Goal: Task Accomplishment & Management: Manage account settings

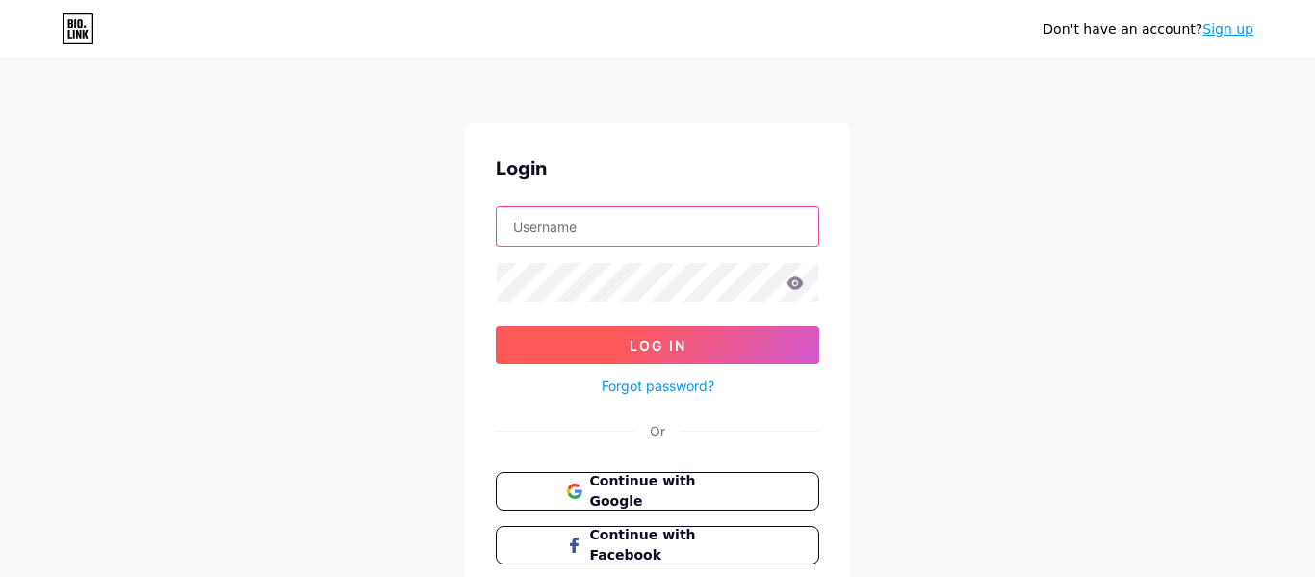
type input "kingmoose2024@gmail.com"
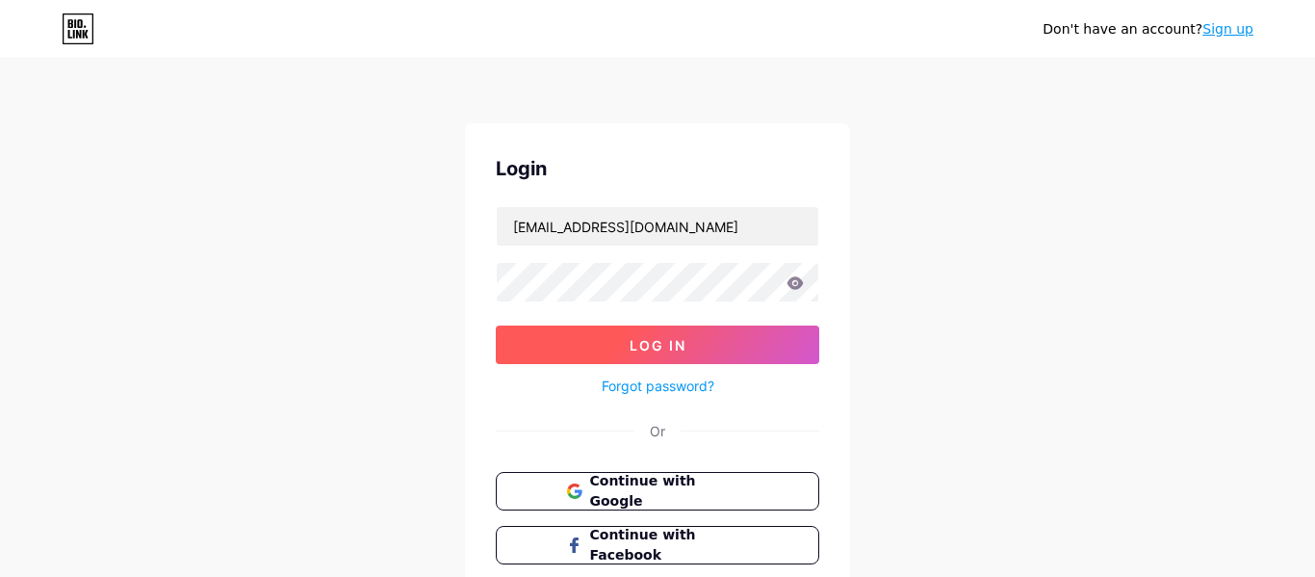
click at [715, 350] on button "Log In" at bounding box center [657, 344] width 323 height 39
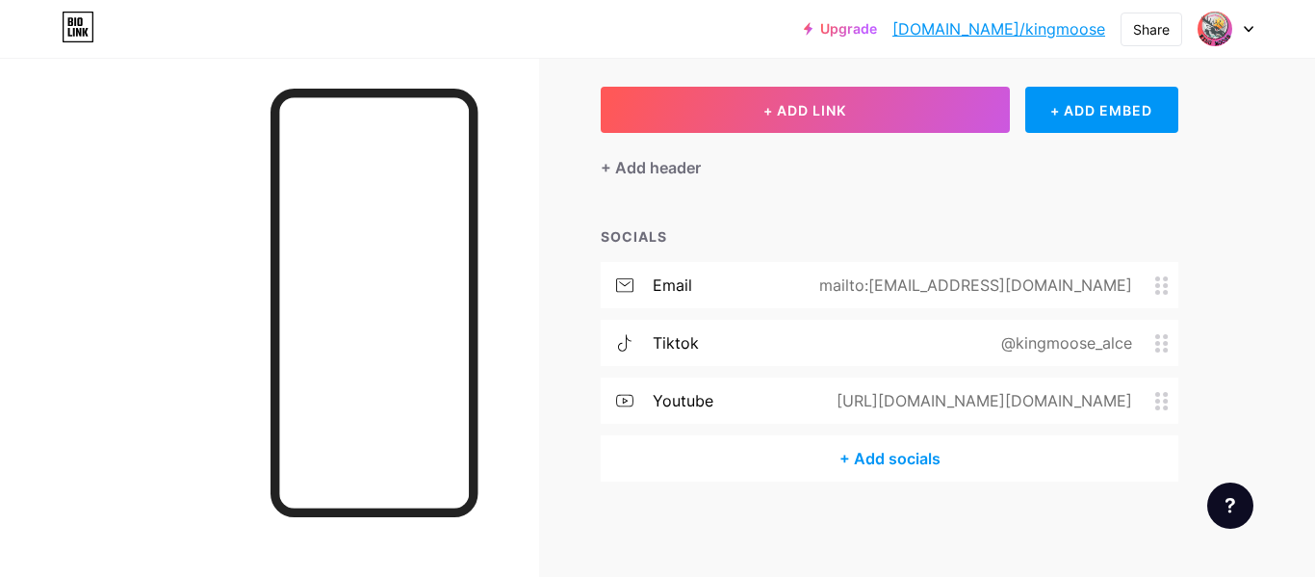
scroll to position [93, 0]
click at [1043, 396] on div "https://www.youtube.com/@kingmoose.nerdworking" at bounding box center [980, 399] width 349 height 23
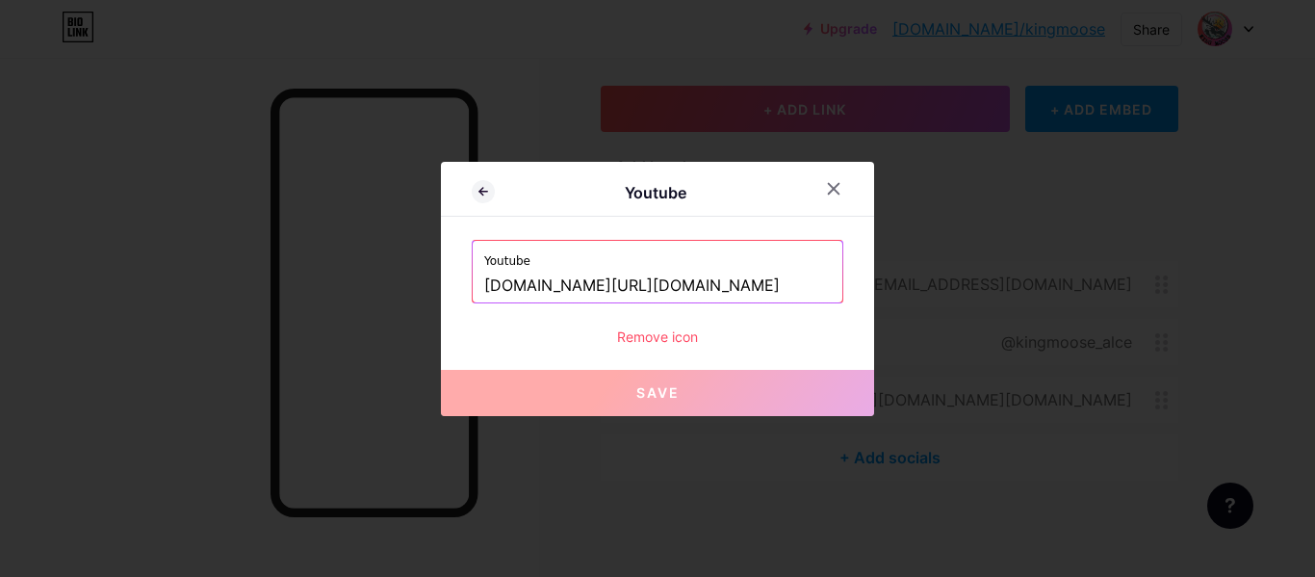
click at [818, 283] on input "www.youtube.com/@kingmoose.nerdworking" at bounding box center [657, 286] width 347 height 33
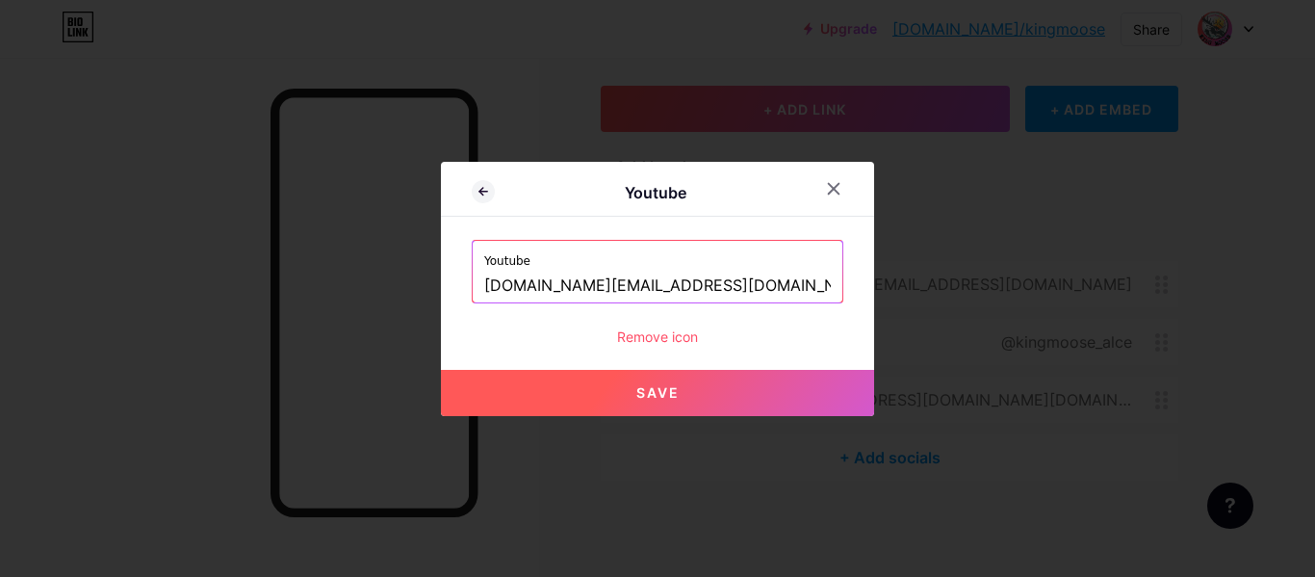
click at [704, 392] on button "Save" at bounding box center [657, 393] width 433 height 46
type input "[URL][EMAIL_ADDRESS][DOMAIN_NAME][DOMAIN_NAME]"
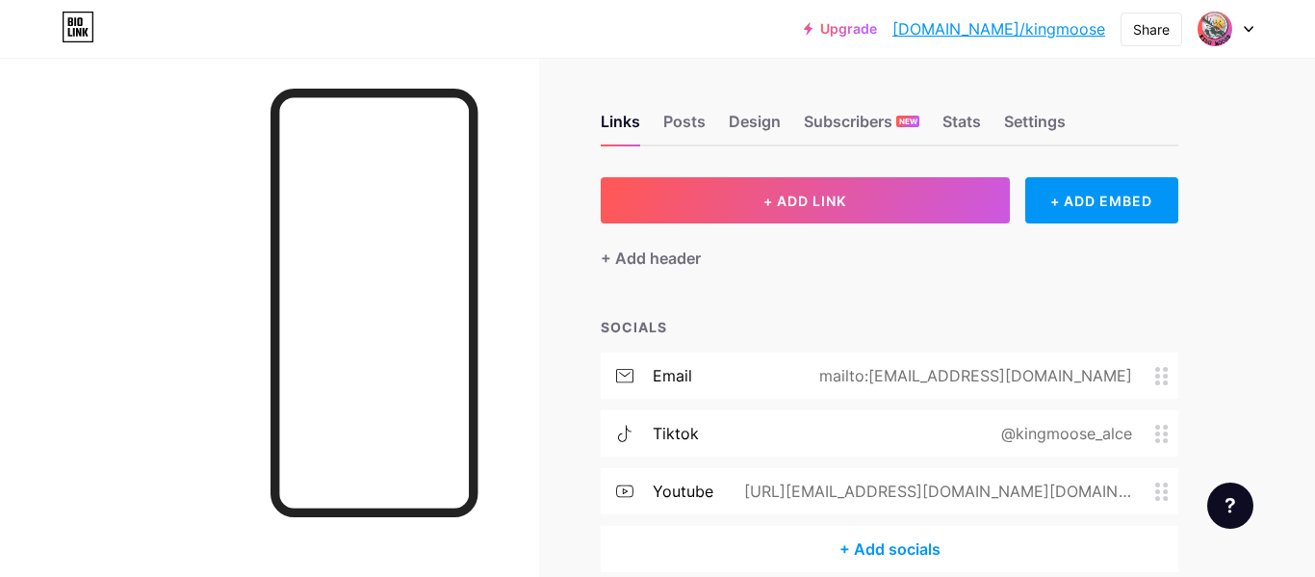
scroll to position [0, 0]
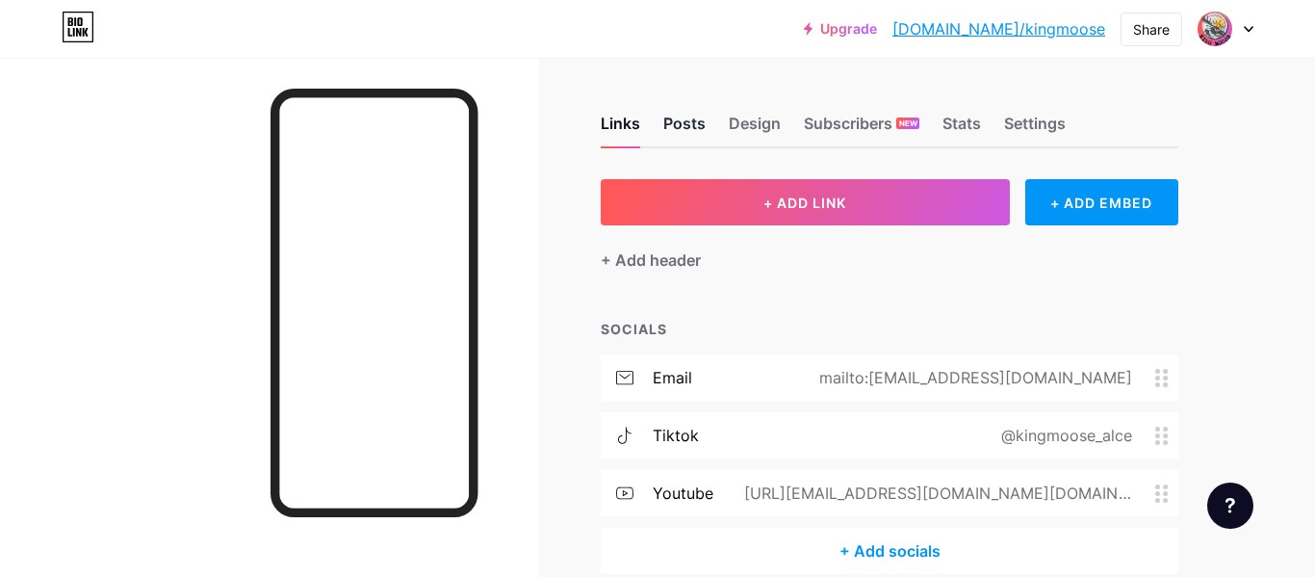
click at [679, 120] on div "Posts" at bounding box center [684, 129] width 42 height 35
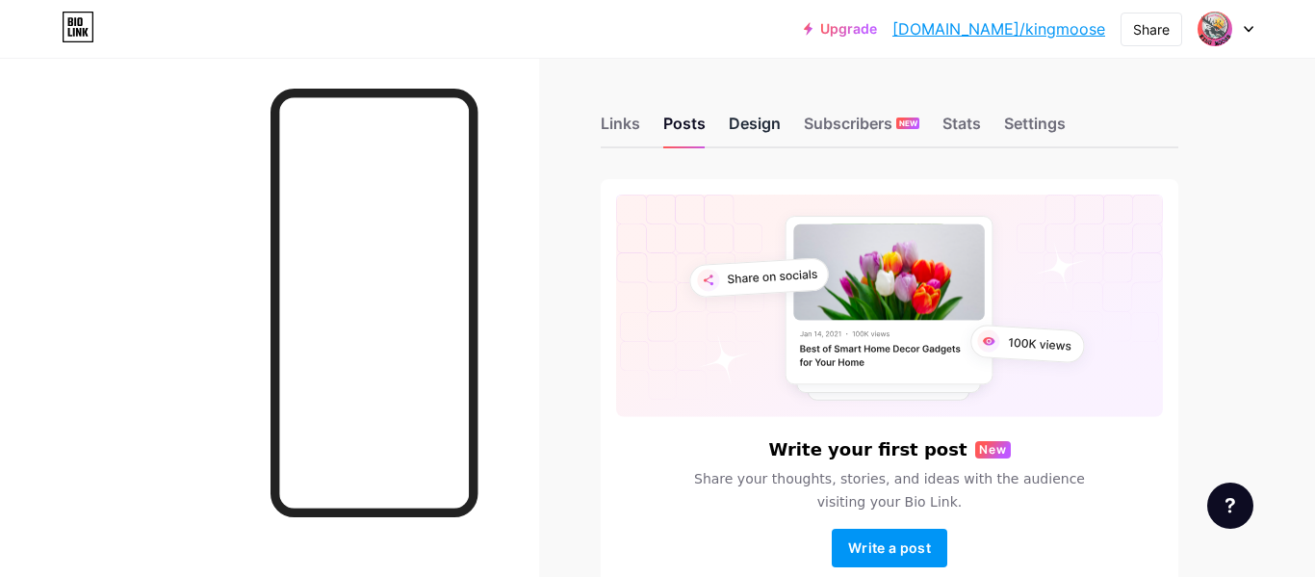
click at [755, 118] on div "Design" at bounding box center [755, 129] width 52 height 35
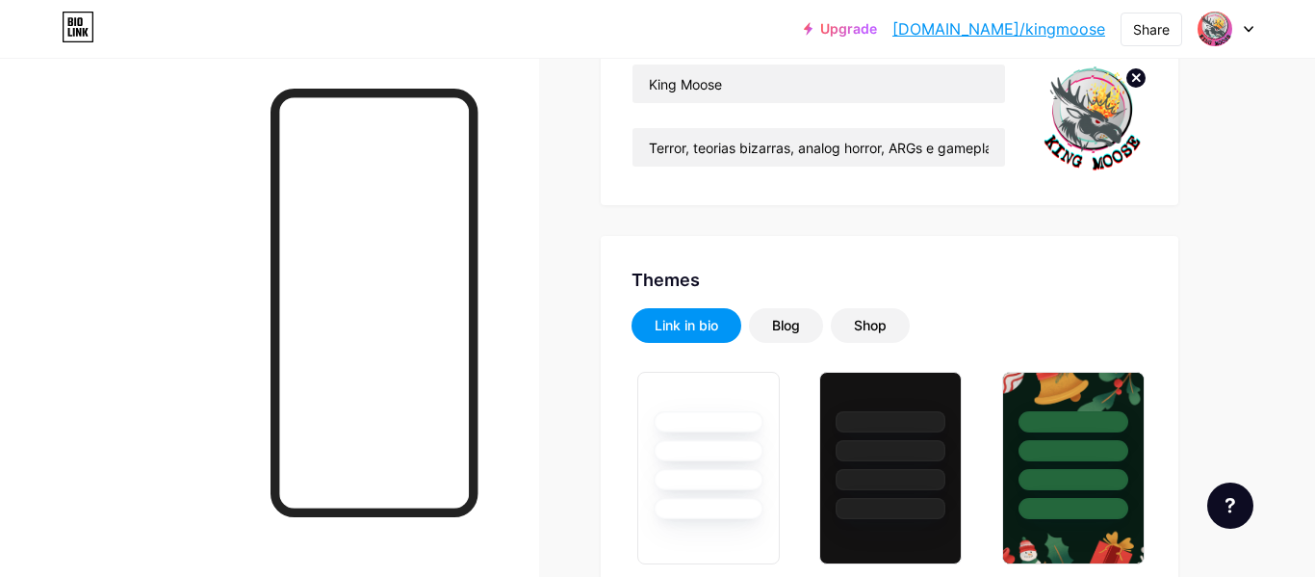
type input "#000000"
type input "#ffffff"
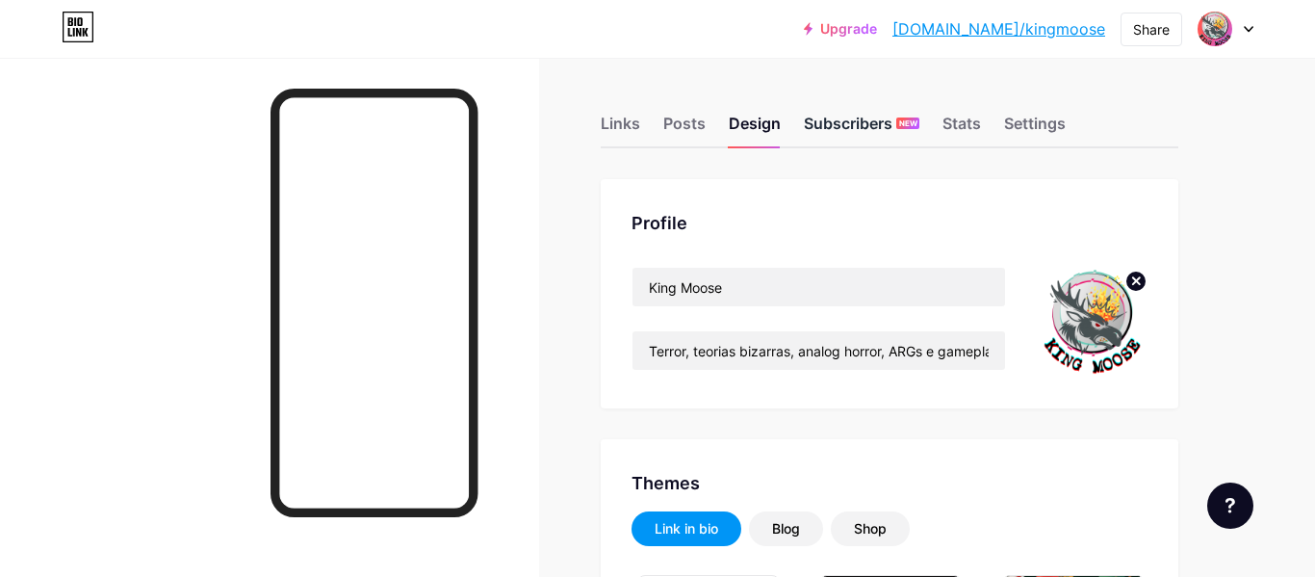
click at [859, 126] on div "Subscribers NEW" at bounding box center [862, 129] width 116 height 35
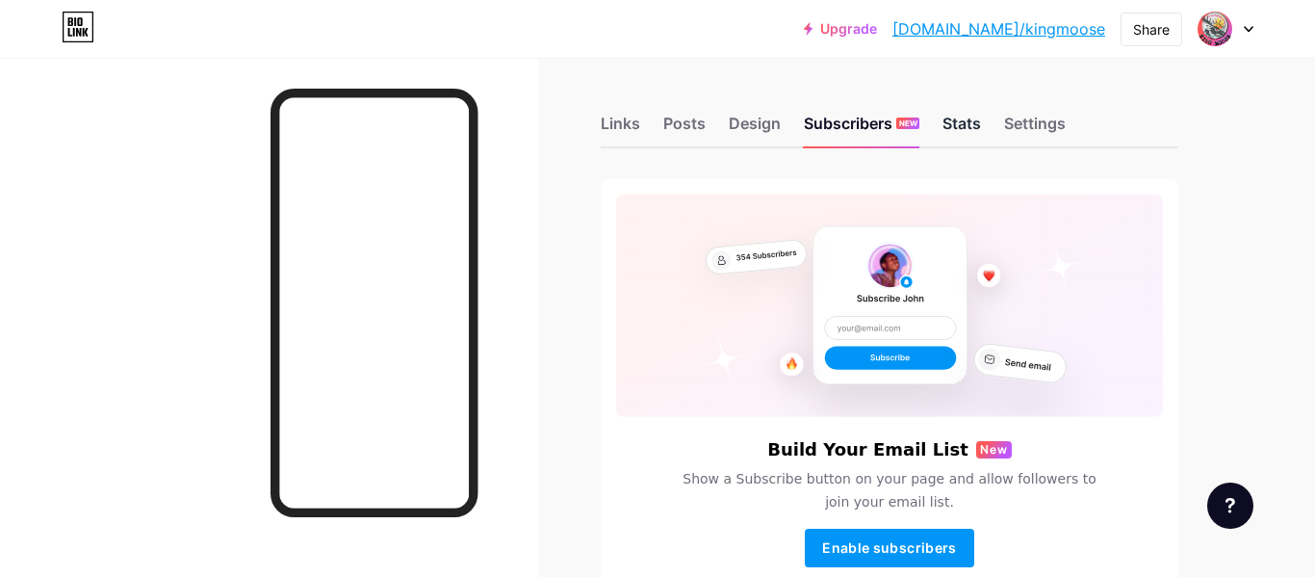
click at [964, 121] on div "Stats" at bounding box center [961, 129] width 39 height 35
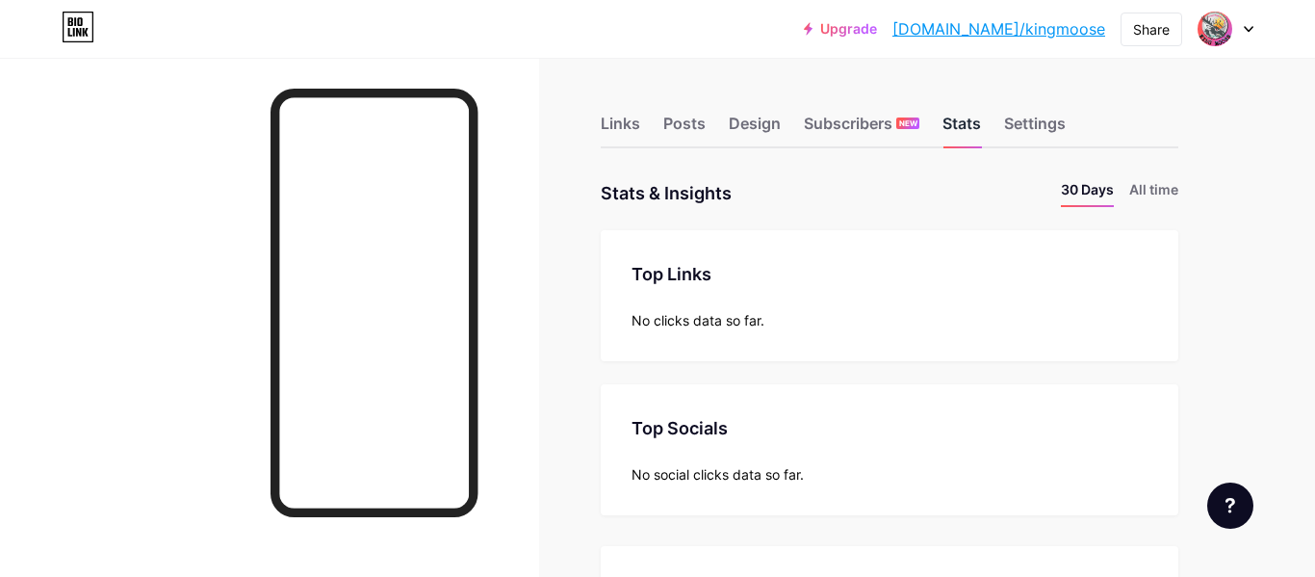
scroll to position [577, 1315]
click at [1047, 119] on div "Settings" at bounding box center [1035, 129] width 62 height 35
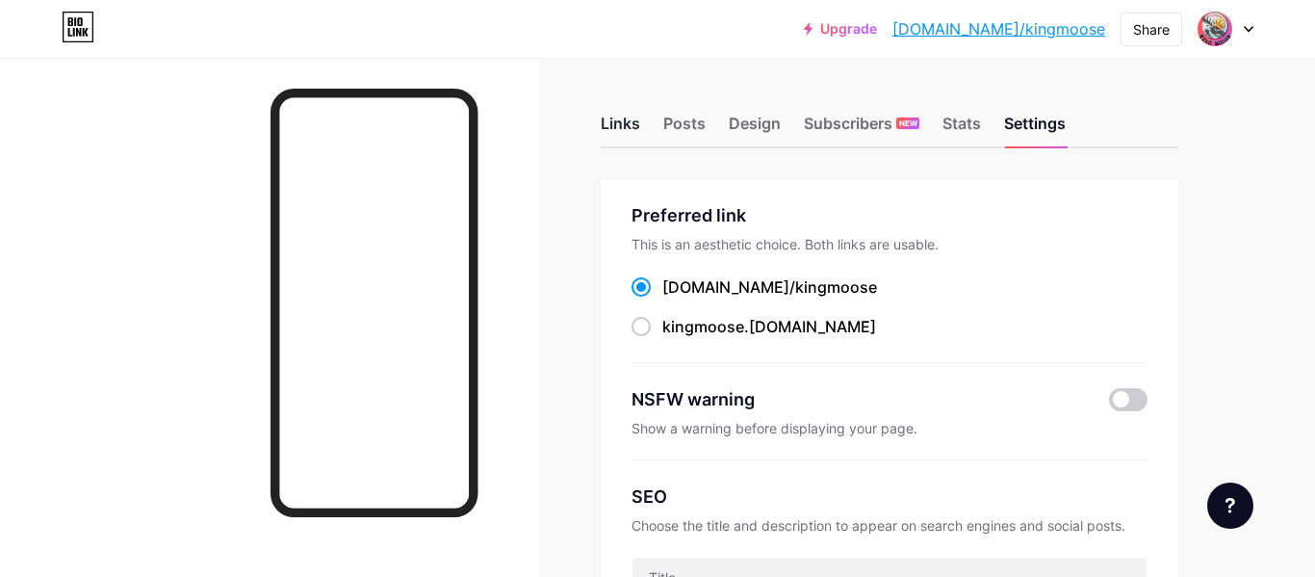
click at [631, 124] on div "Links" at bounding box center [620, 129] width 39 height 35
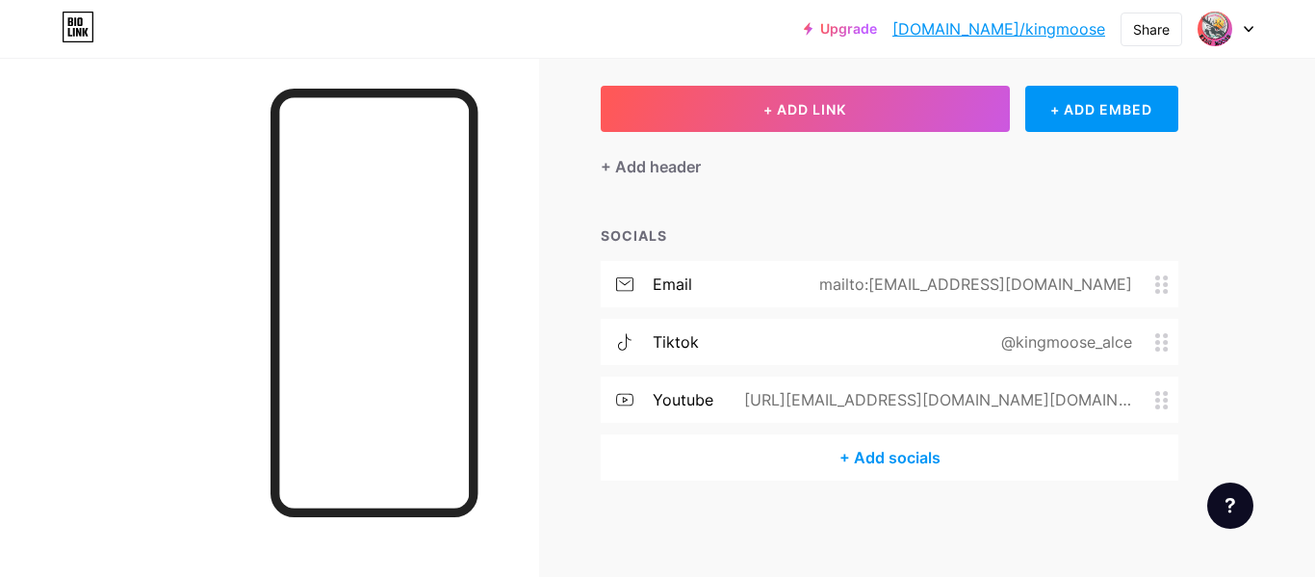
scroll to position [93, 0]
click at [1241, 21] on div at bounding box center [1225, 29] width 56 height 35
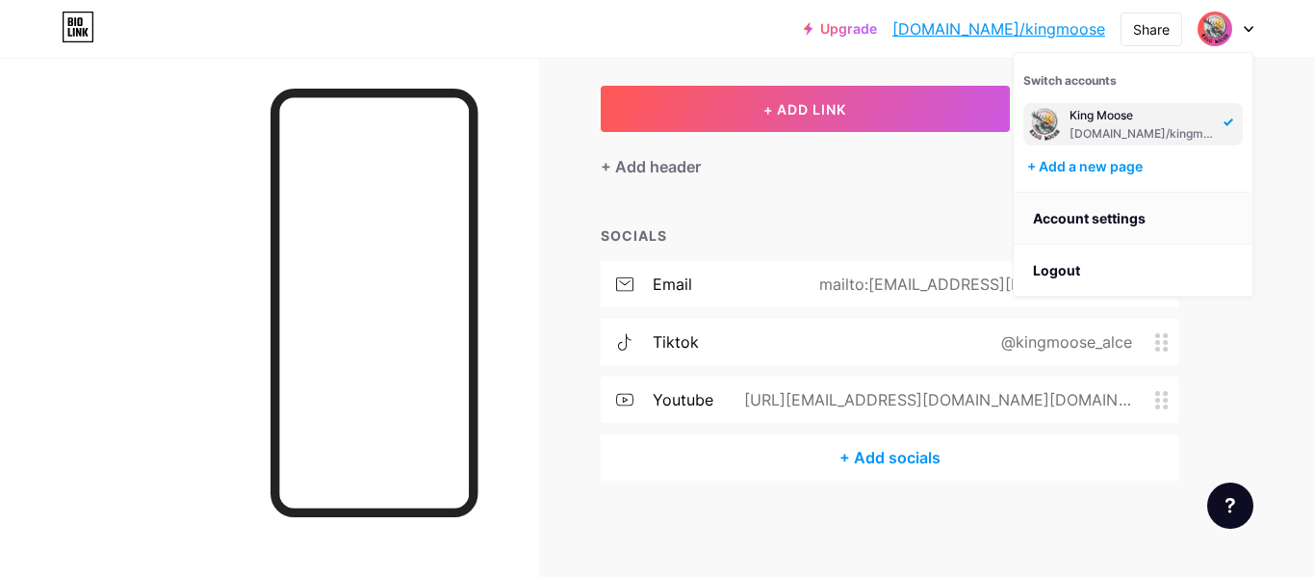
click at [1120, 218] on link "Account settings" at bounding box center [1133, 219] width 239 height 52
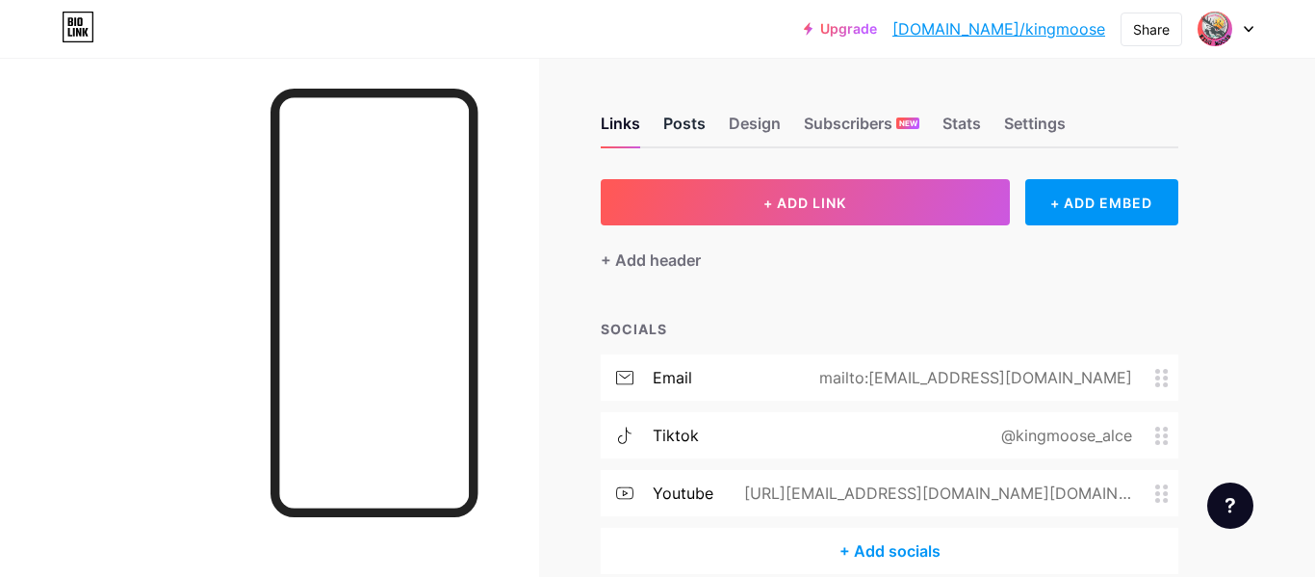
click at [673, 116] on div "Posts" at bounding box center [684, 129] width 42 height 35
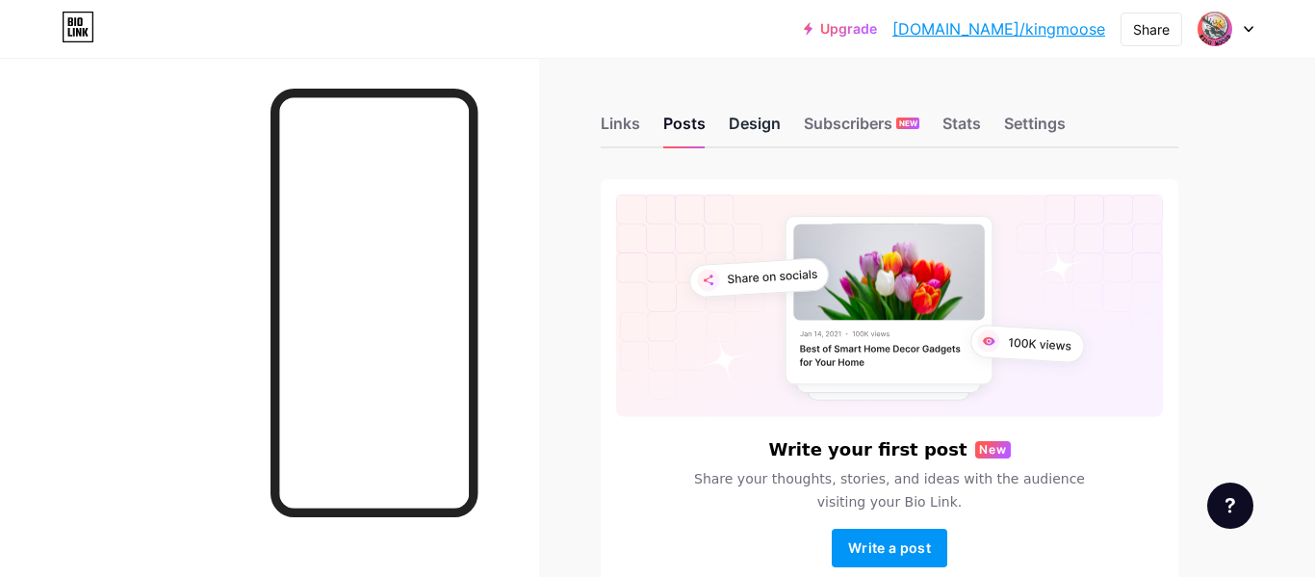
click at [766, 119] on div "Design" at bounding box center [755, 129] width 52 height 35
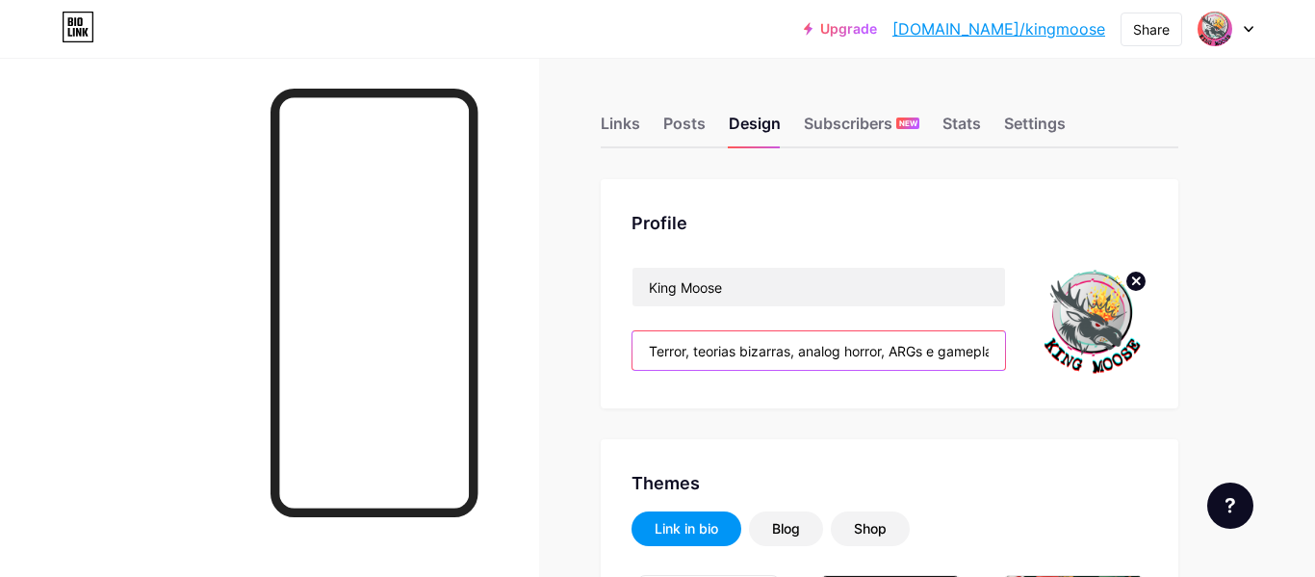
click at [996, 352] on input "Terror, teorias bizarras, analog horror, ARGs e gameplays macabros. Seja bem-vi…" at bounding box center [818, 350] width 373 height 39
type input "#000000"
type input "#ffffff"
click at [749, 348] on input "Terror, teorias bizarras, analog horror, ARGs e gameplays macabros. Seja bem-vi…" at bounding box center [818, 350] width 373 height 39
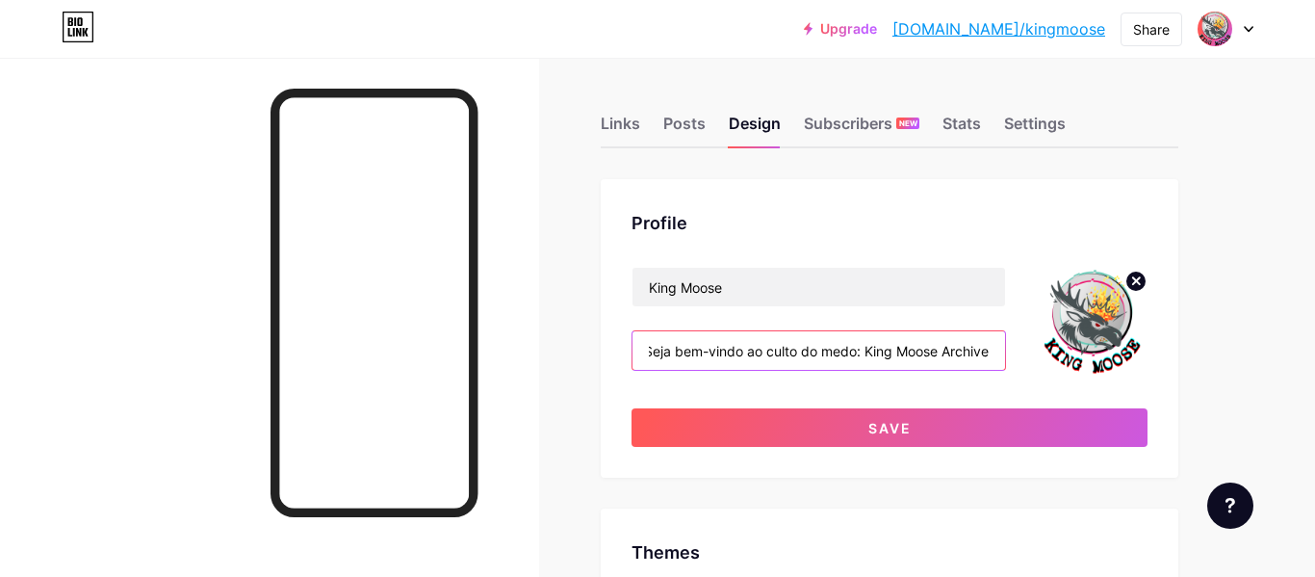
scroll to position [0, 452]
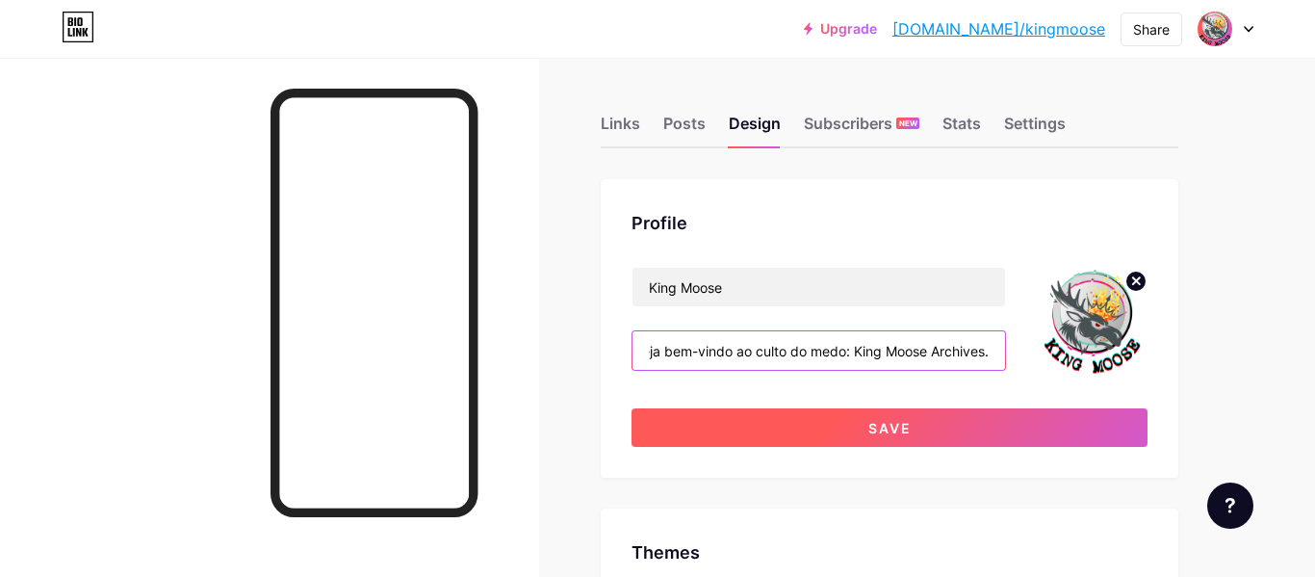
type input "Terror, teorias bizarras, analog horror, ARGs e gameplays macabros. Seja bem-vi…"
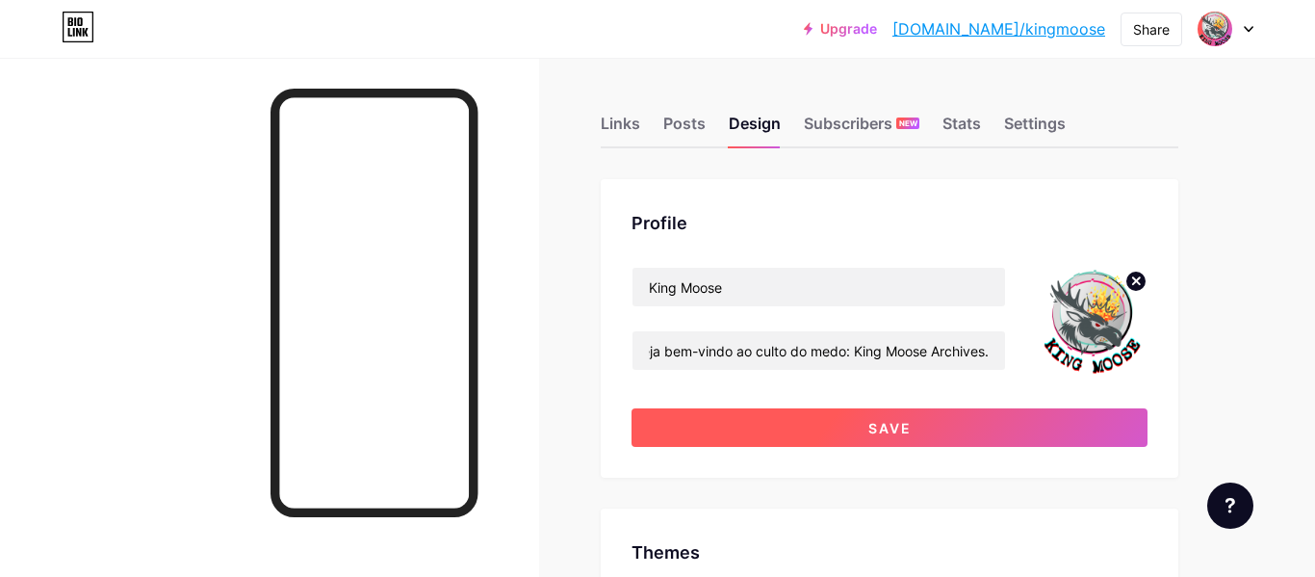
click at [953, 426] on button "Save" at bounding box center [889, 427] width 516 height 39
type input "#000000"
type input "#ffffff"
